Goal: Transaction & Acquisition: Register for event/course

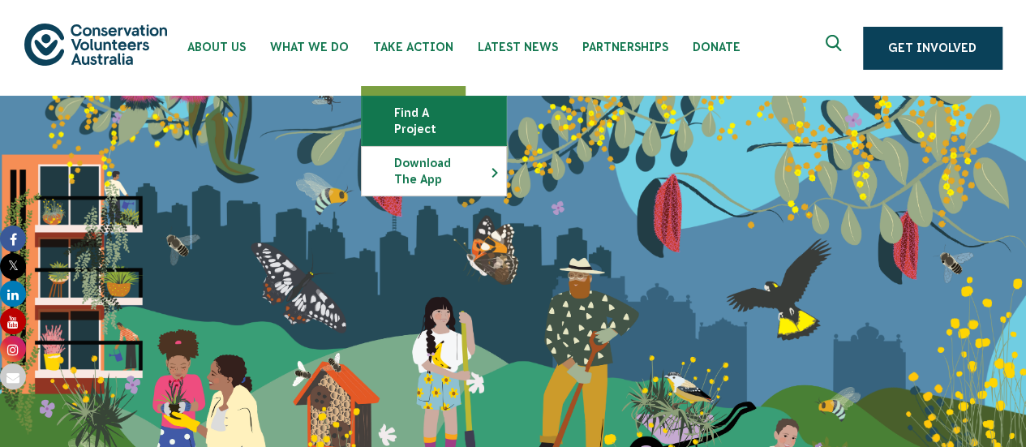
click at [414, 109] on link "Find a project" at bounding box center [434, 121] width 144 height 49
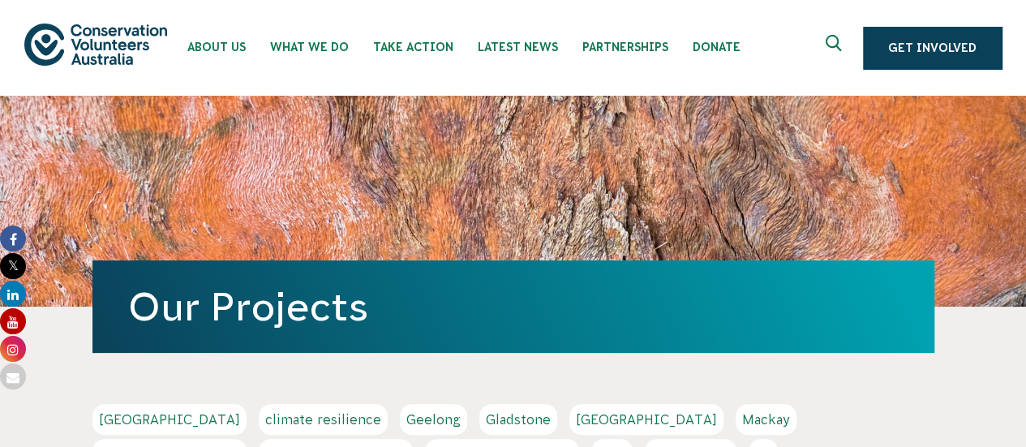
scroll to position [212, 0]
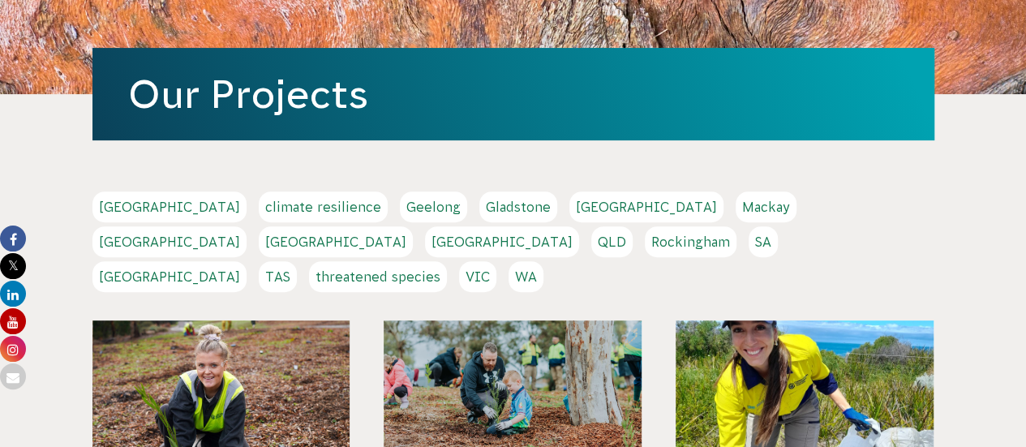
click at [413, 226] on link "[GEOGRAPHIC_DATA]" at bounding box center [336, 241] width 154 height 31
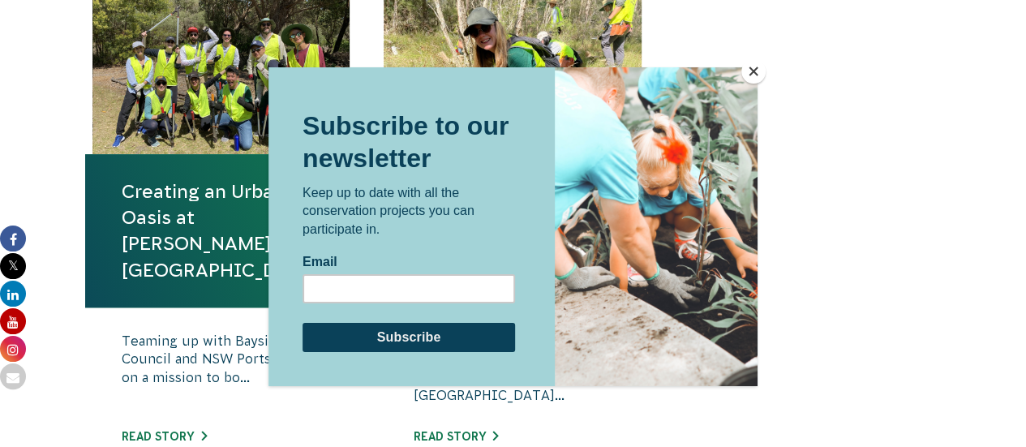
scroll to position [649, 0]
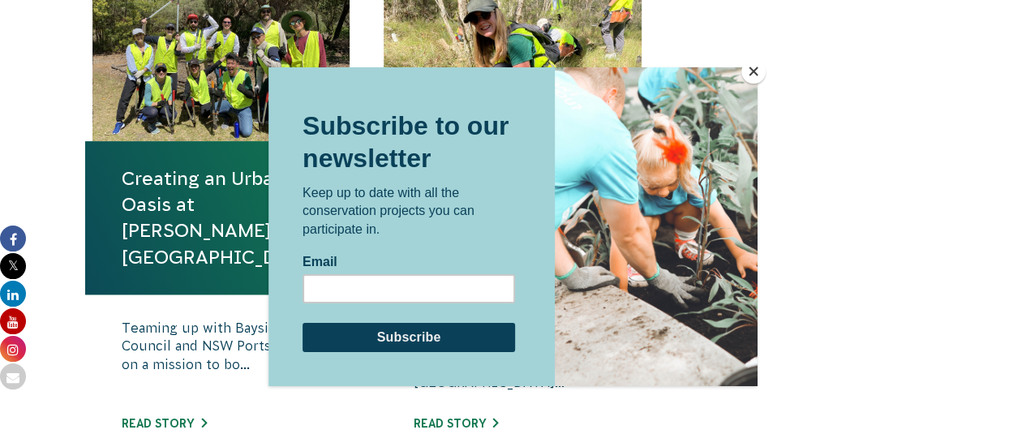
click at [753, 70] on button "Close" at bounding box center [753, 71] width 24 height 24
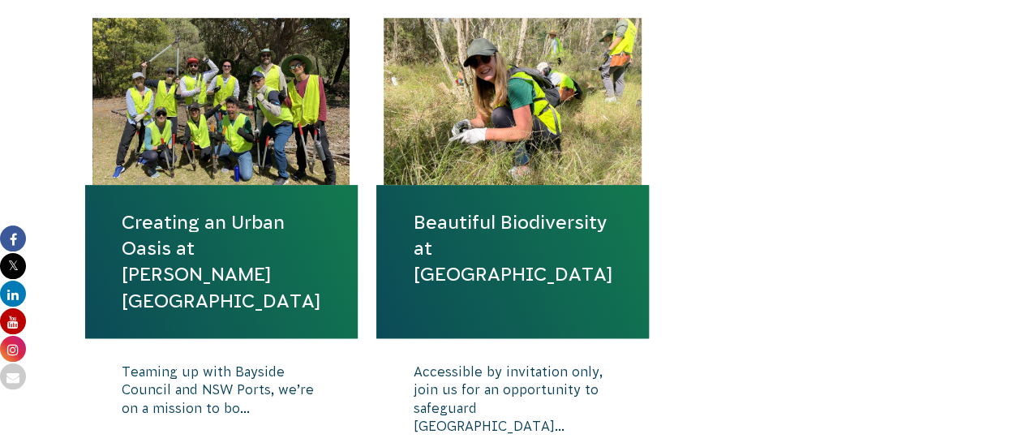
scroll to position [603, 0]
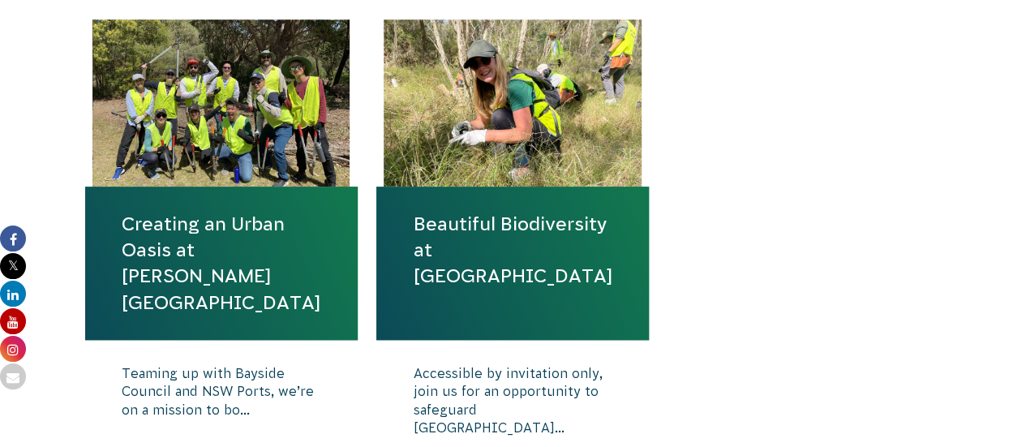
click at [248, 259] on link "Creating an Urban Oasis at [PERSON_NAME][GEOGRAPHIC_DATA]" at bounding box center [222, 263] width 200 height 105
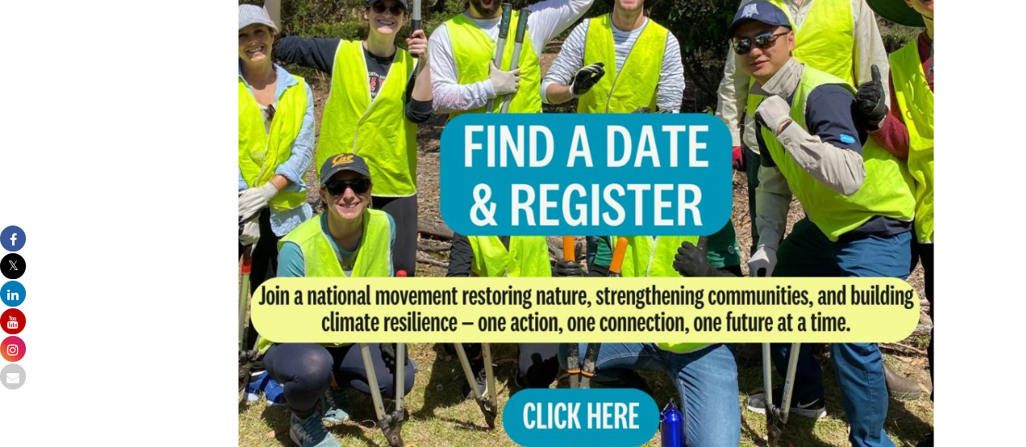
scroll to position [1198, 0]
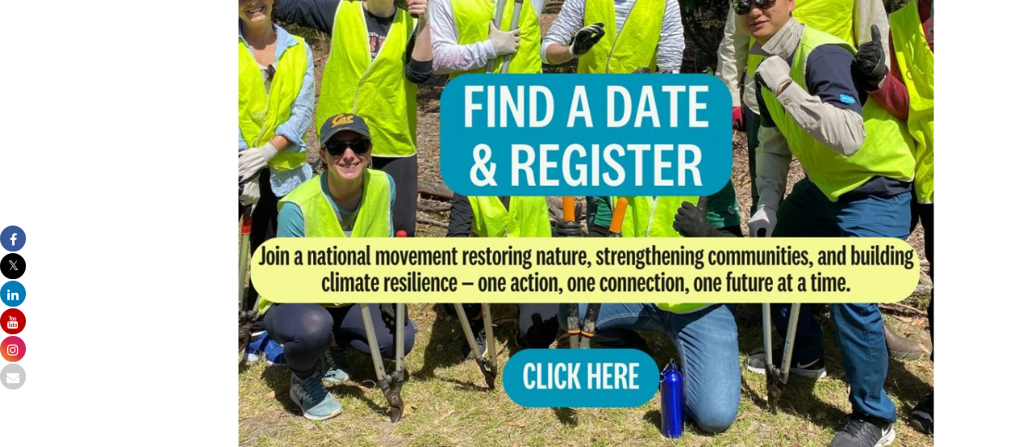
click at [562, 322] on img at bounding box center [586, 158] width 696 height 696
